Goal: Navigation & Orientation: Understand site structure

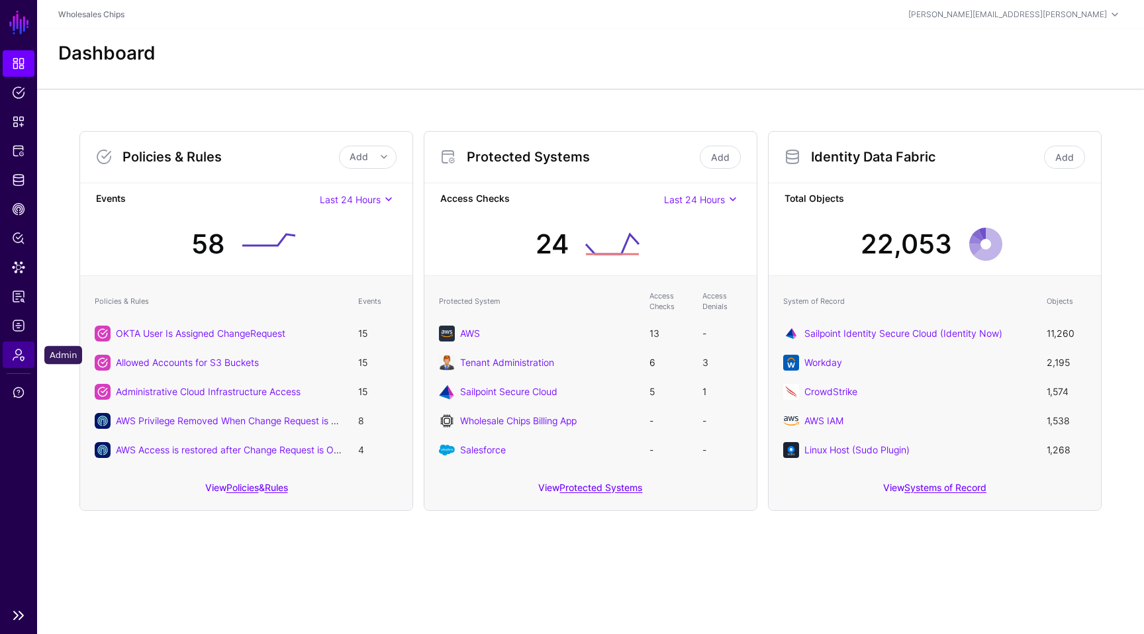
click at [14, 354] on span "Admin" at bounding box center [18, 354] width 13 height 13
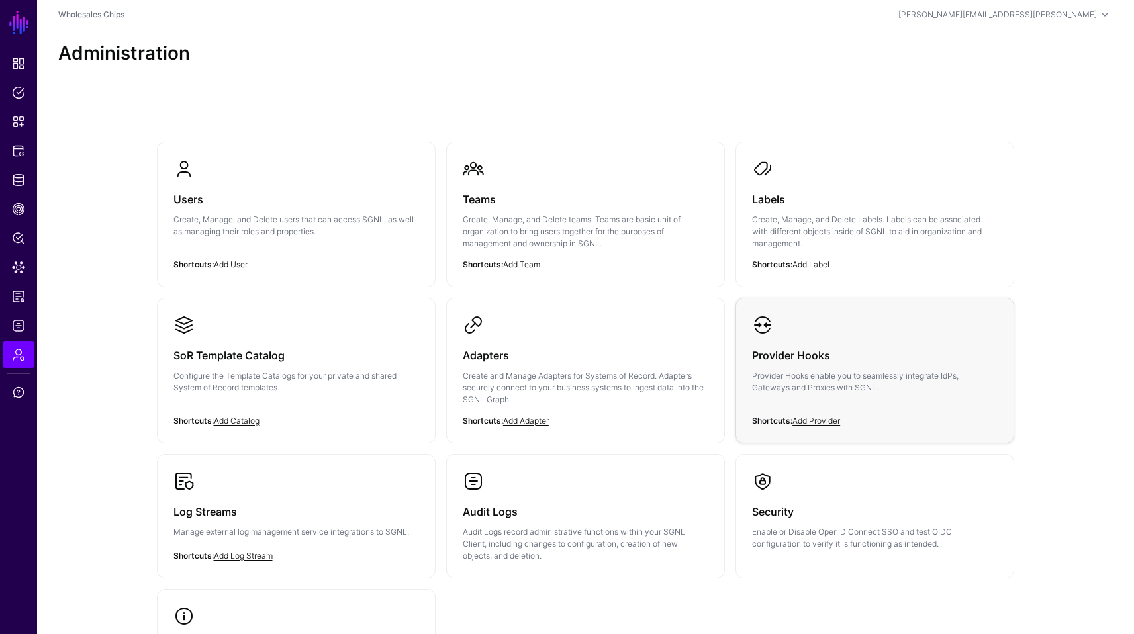
click at [754, 370] on p "Provider Hooks enable you to seamlessly integrate IdPs, Gateways and Proxies wi…" at bounding box center [875, 382] width 246 height 24
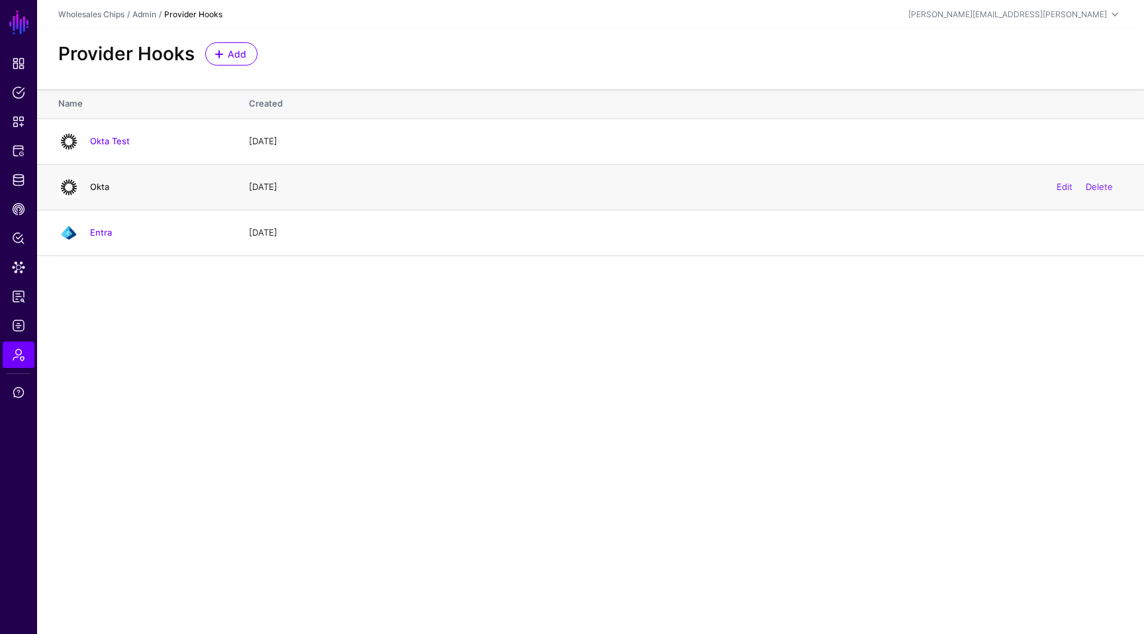
click at [107, 186] on link "Okta" at bounding box center [99, 186] width 19 height 11
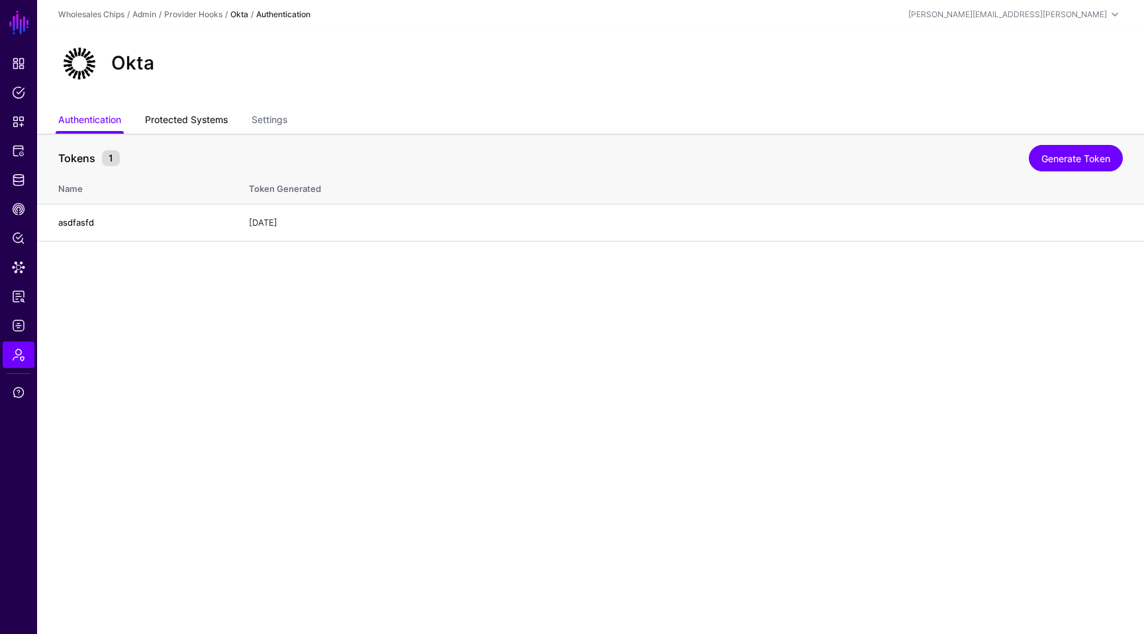
click at [159, 124] on link "Protected Systems" at bounding box center [186, 121] width 83 height 25
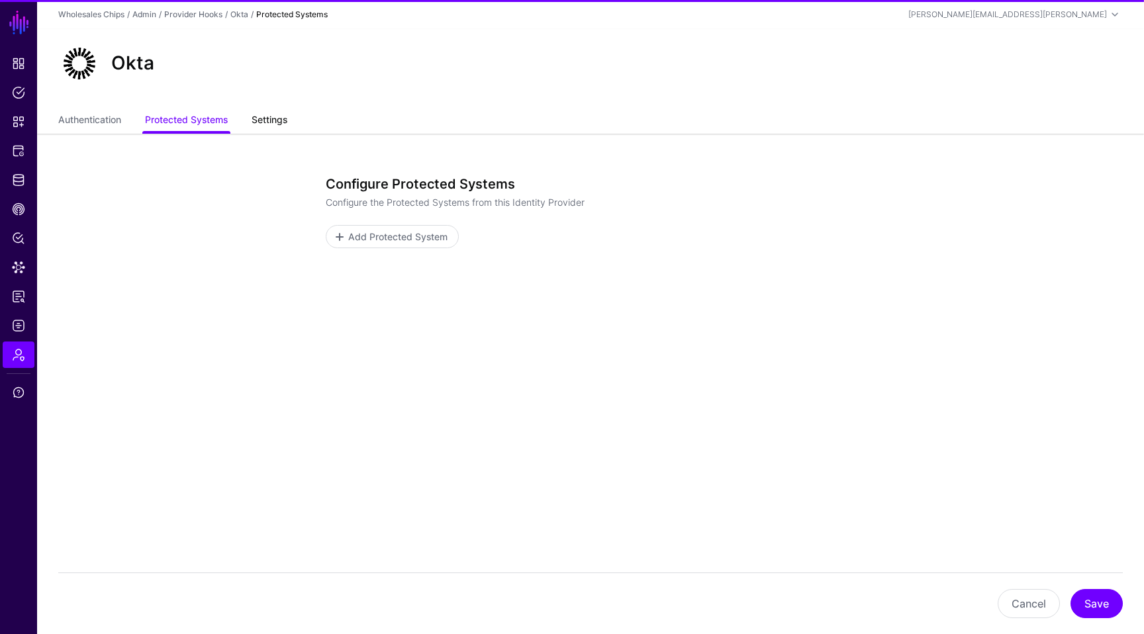
click at [262, 122] on link "Settings" at bounding box center [270, 121] width 36 height 25
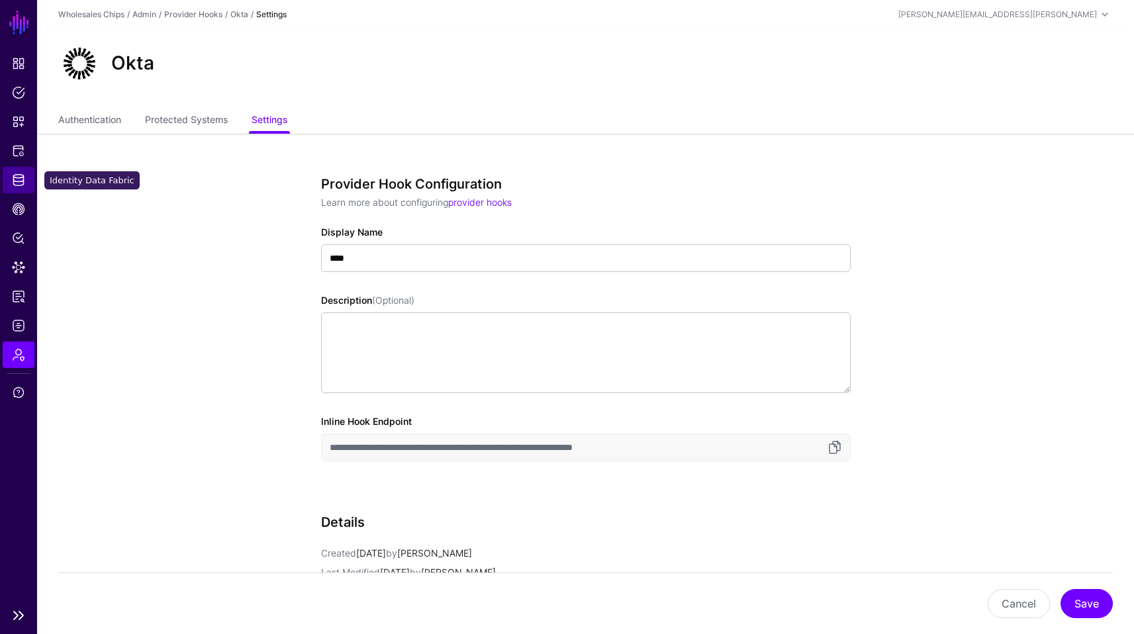
click at [16, 186] on span "Identity Data Fabric" at bounding box center [18, 179] width 13 height 13
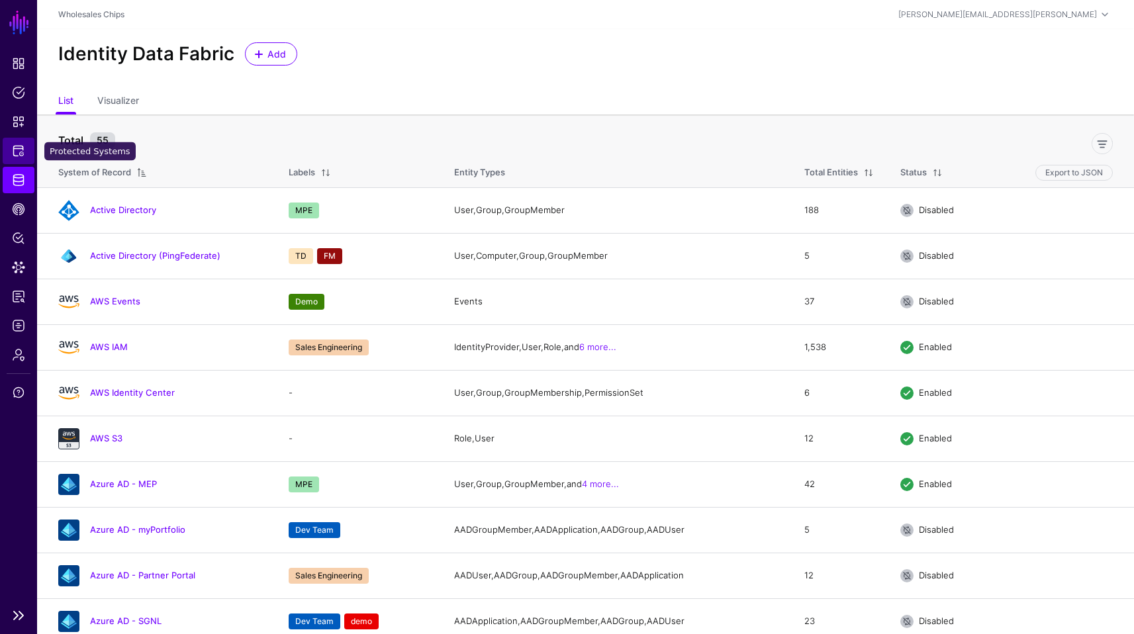
click at [19, 149] on span "Protected Systems" at bounding box center [18, 150] width 13 height 13
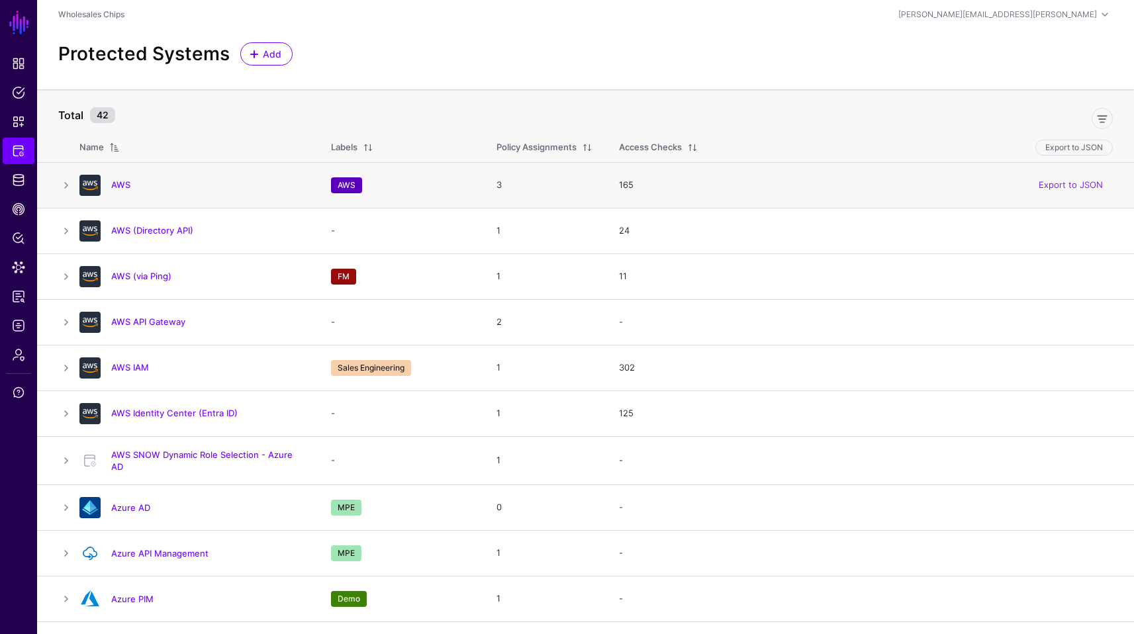
click at [116, 193] on div "AWS" at bounding box center [192, 185] width 236 height 21
click at [122, 190] on h4 "AWS" at bounding box center [207, 185] width 193 height 12
click at [76, 196] on td at bounding box center [58, 185] width 42 height 46
click at [75, 191] on div at bounding box center [90, 185] width 32 height 21
click at [72, 191] on link at bounding box center [66, 185] width 16 height 16
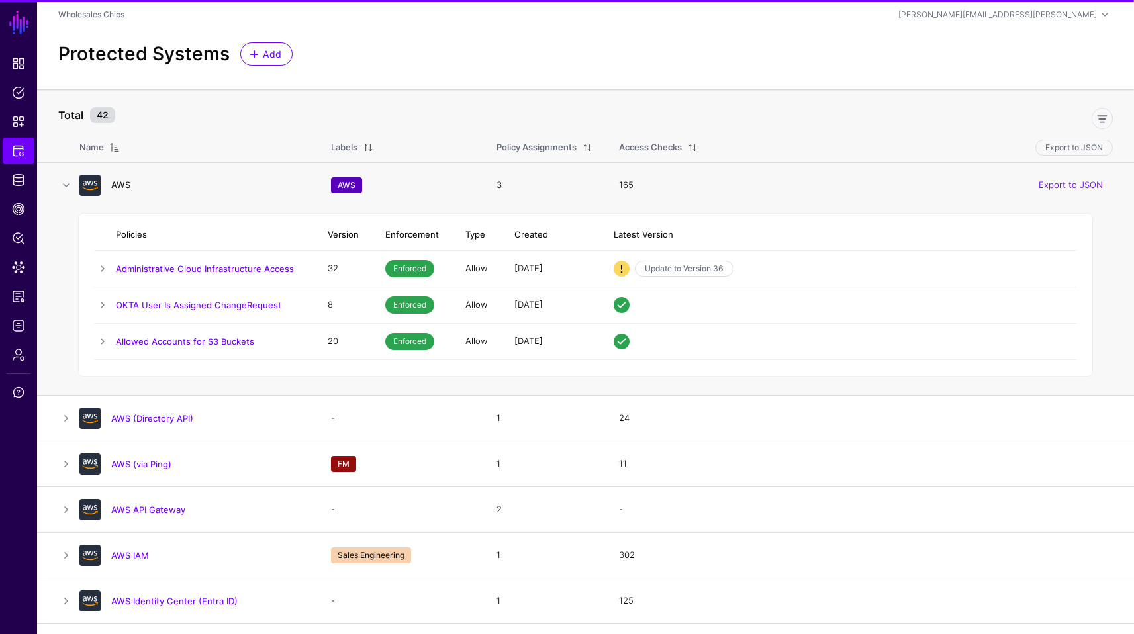
click at [120, 186] on link "AWS" at bounding box center [120, 184] width 19 height 11
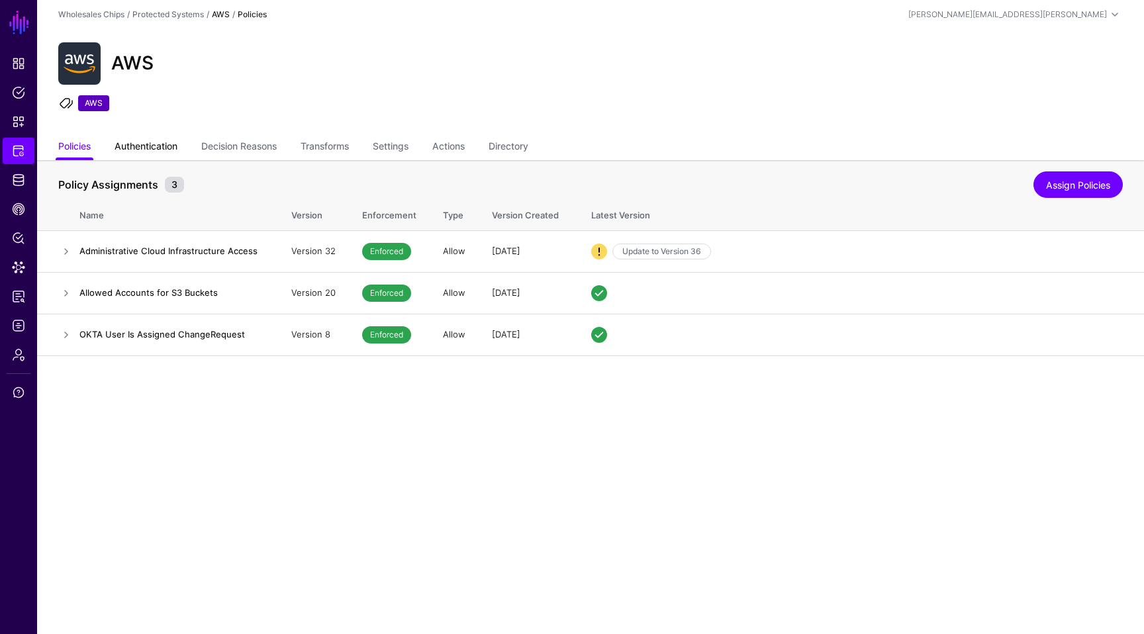
click at [166, 146] on link "Authentication" at bounding box center [146, 147] width 63 height 25
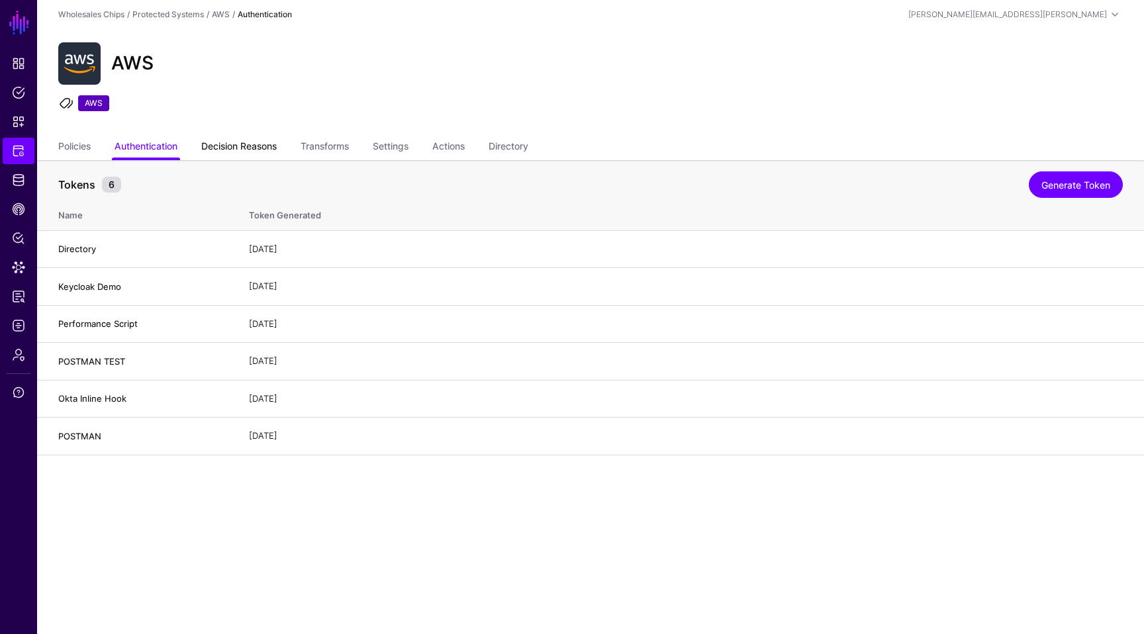
click at [232, 150] on link "Decision Reasons" at bounding box center [238, 147] width 75 height 25
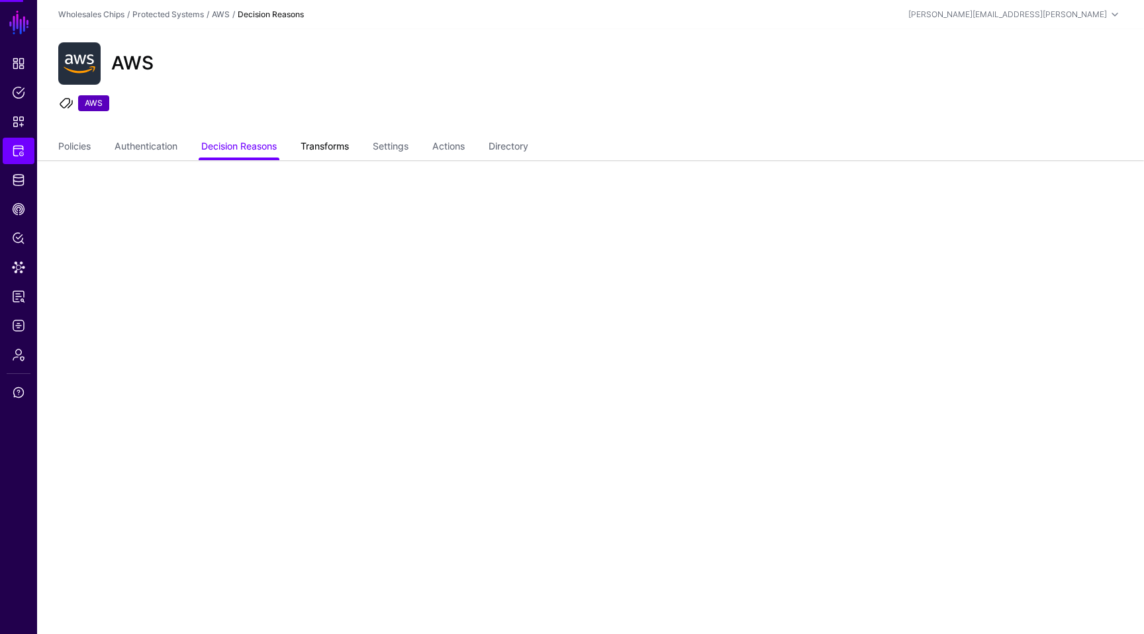
click at [322, 148] on link "Transforms" at bounding box center [325, 147] width 48 height 25
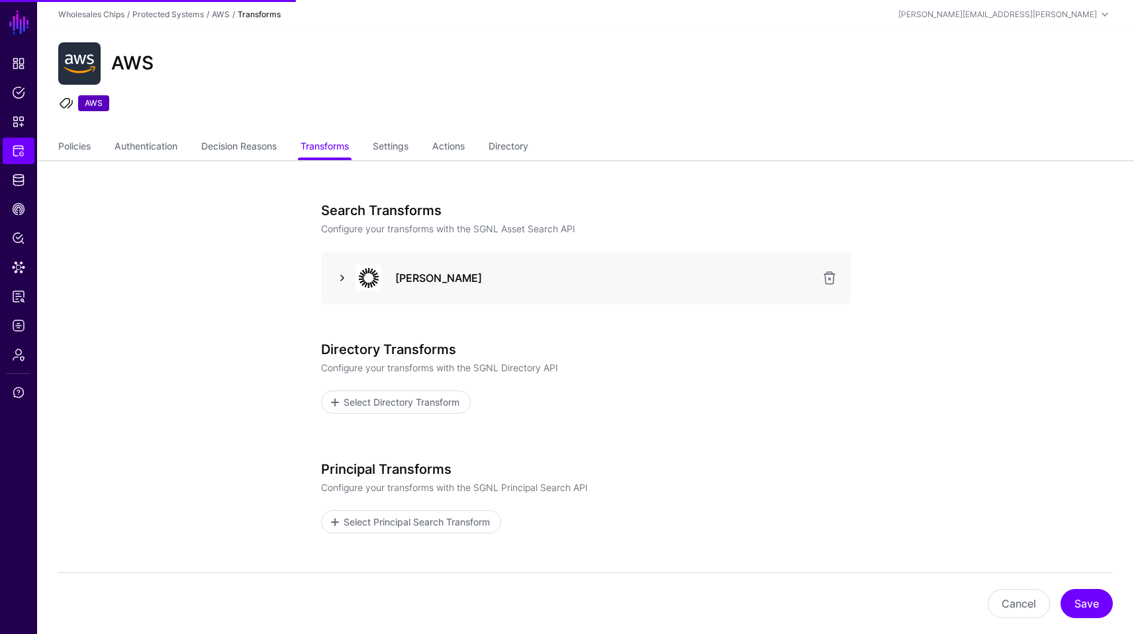
click at [348, 276] on link at bounding box center [342, 278] width 16 height 16
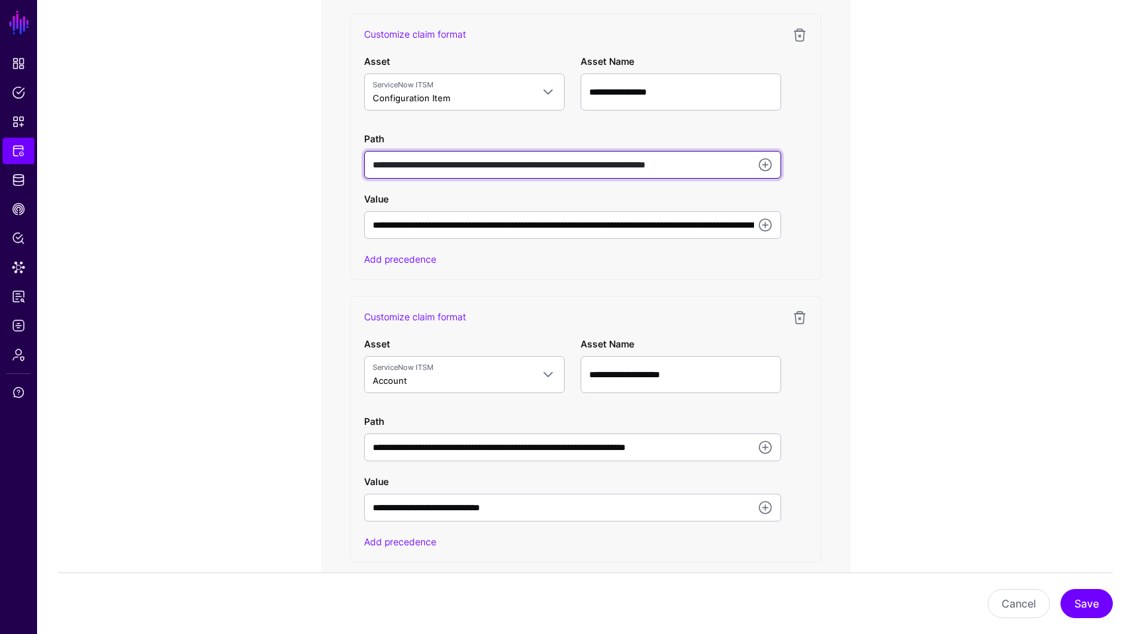
scroll to position [0, 8]
drag, startPoint x: 486, startPoint y: 162, endPoint x: 818, endPoint y: 181, distance: 332.9
click at [818, 181] on div "**********" at bounding box center [585, 146] width 471 height 267
click at [473, 162] on input "**********" at bounding box center [572, 165] width 417 height 28
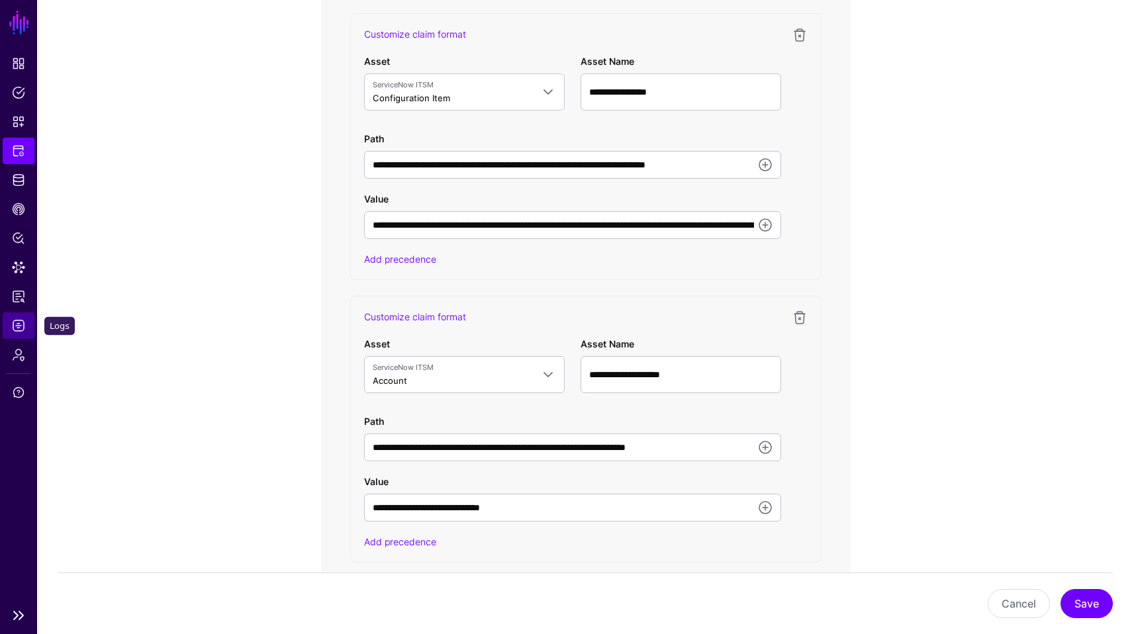
click at [22, 324] on span "Logs" at bounding box center [18, 325] width 13 height 13
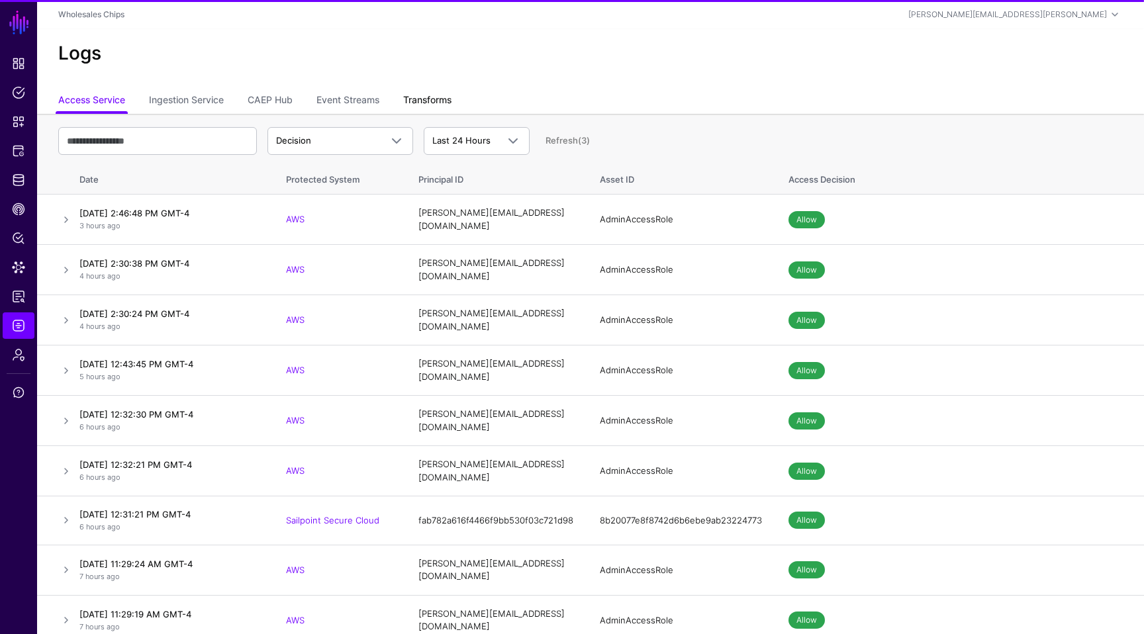
click at [422, 97] on link "Transforms" at bounding box center [427, 101] width 48 height 25
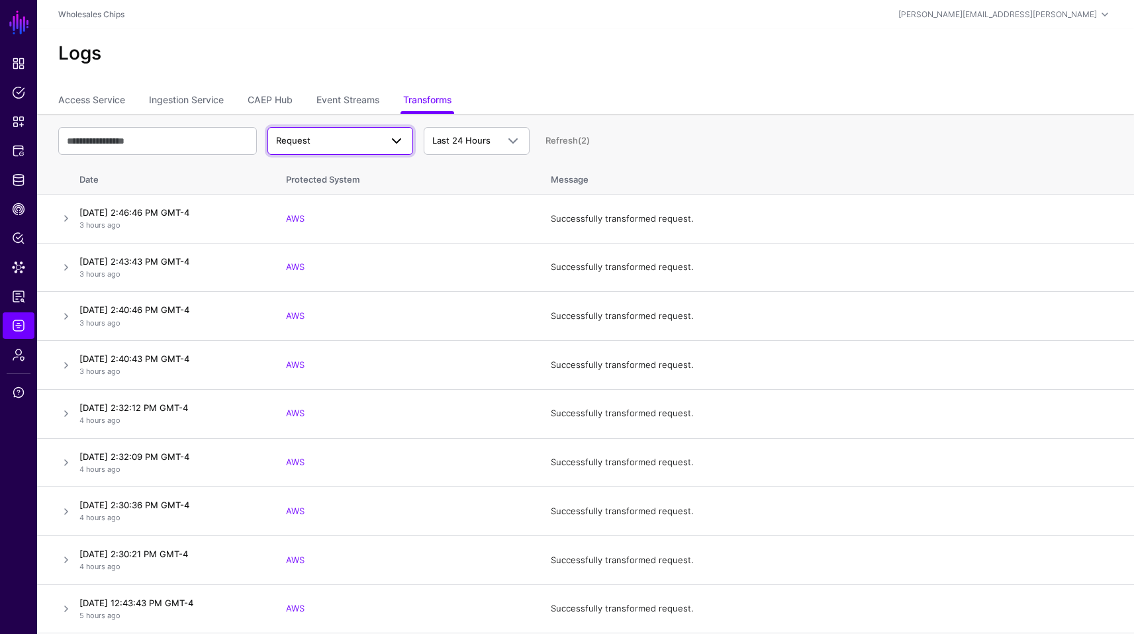
click at [310, 143] on span "Request" at bounding box center [328, 140] width 105 height 13
